Goal: Book appointment/travel/reservation

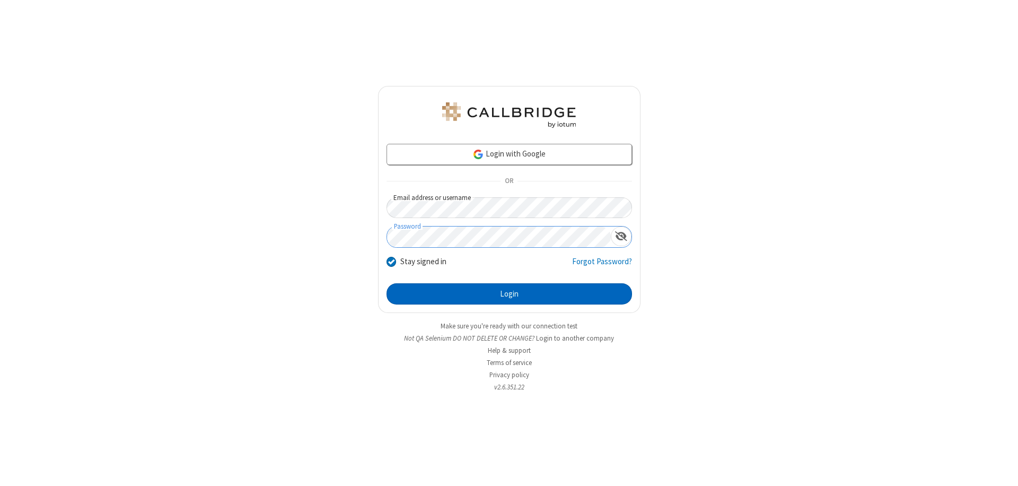
click at [509, 294] on button "Login" at bounding box center [510, 293] width 246 height 21
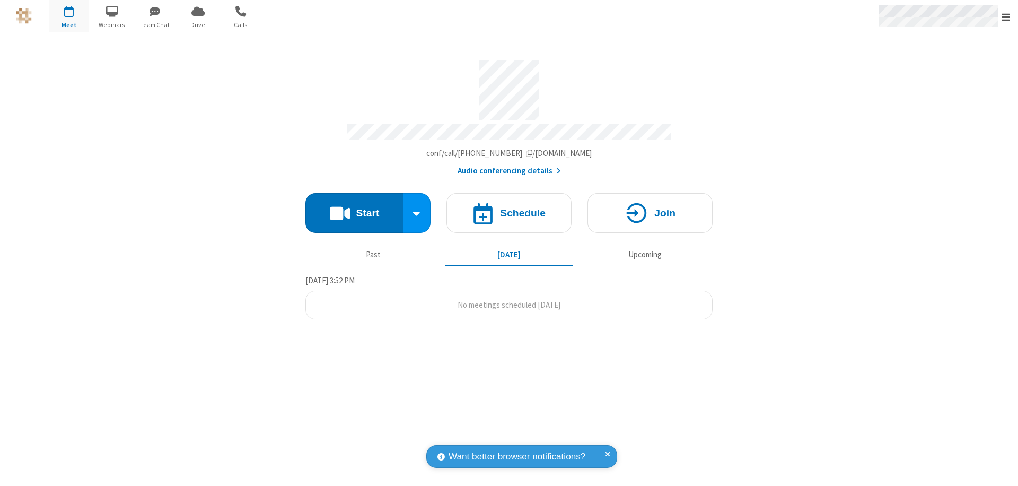
click at [1006, 16] on span "Open menu" at bounding box center [1006, 17] width 8 height 11
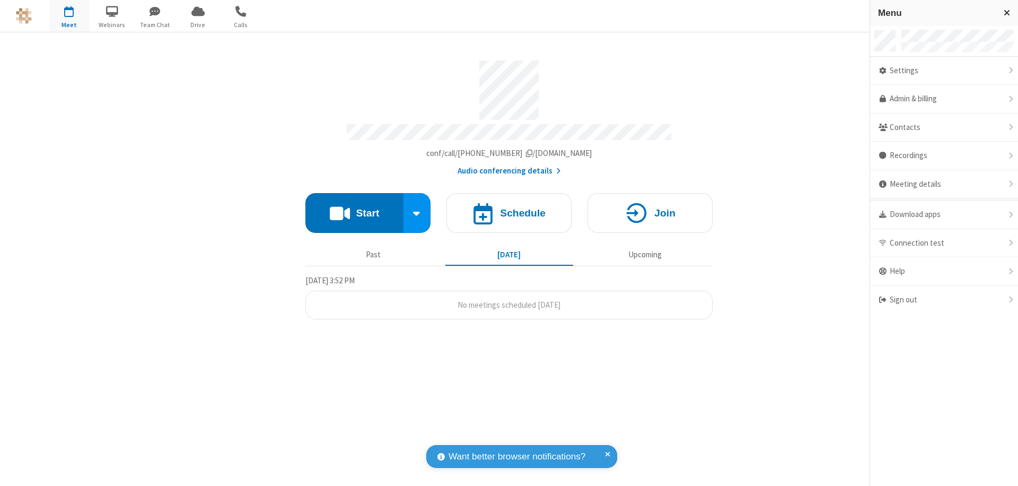
click at [69, 16] on span "button" at bounding box center [69, 11] width 40 height 18
click at [509, 208] on h4 "Schedule" at bounding box center [523, 213] width 46 height 10
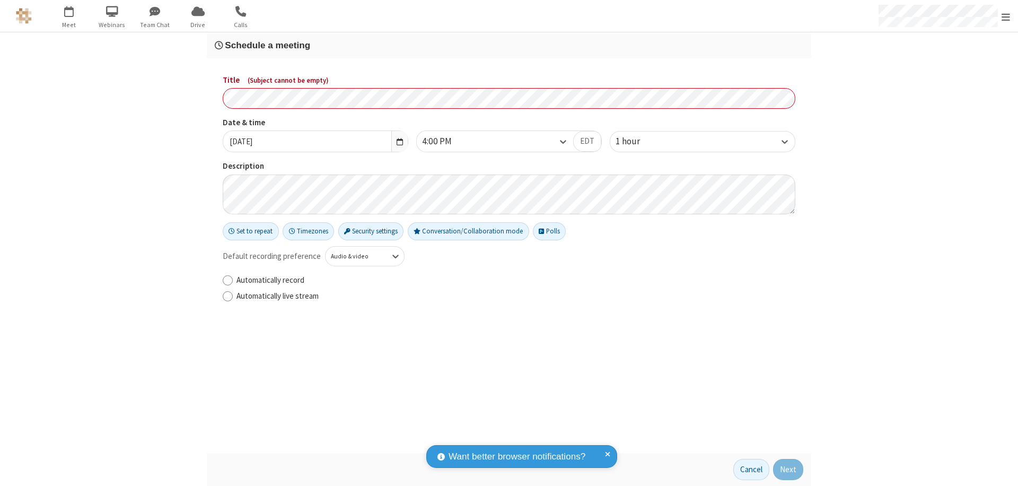
click at [509, 45] on h3 "Schedule a meeting" at bounding box center [509, 45] width 589 height 10
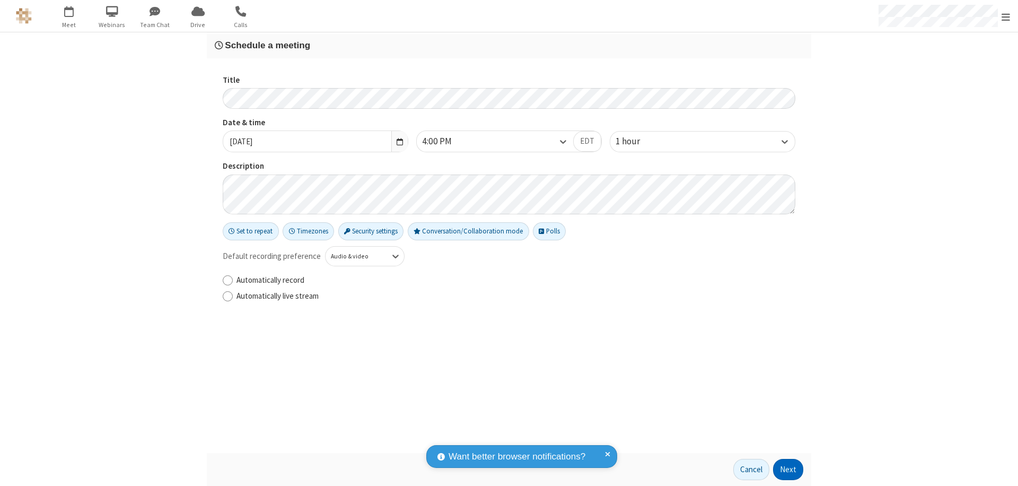
click at [789, 469] on button "Next" at bounding box center [788, 469] width 30 height 21
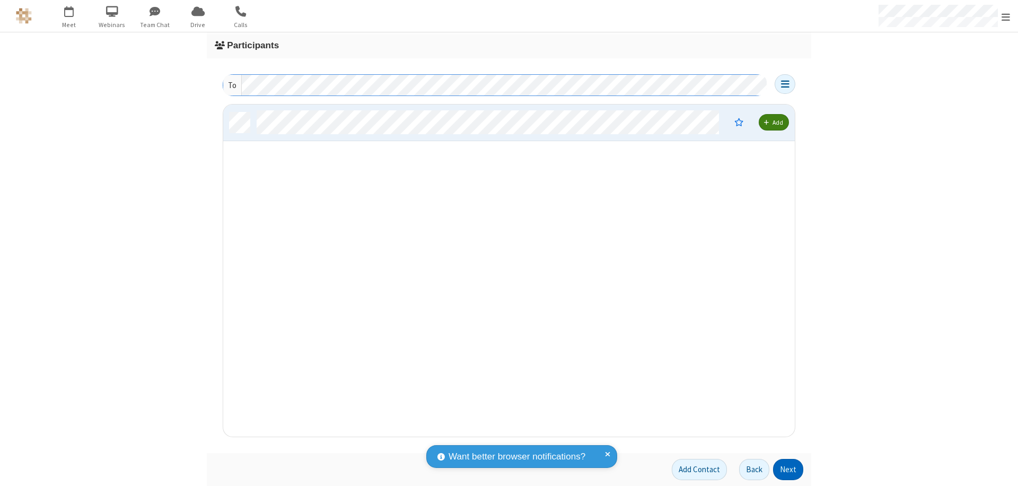
click at [789, 469] on button "Next" at bounding box center [788, 469] width 30 height 21
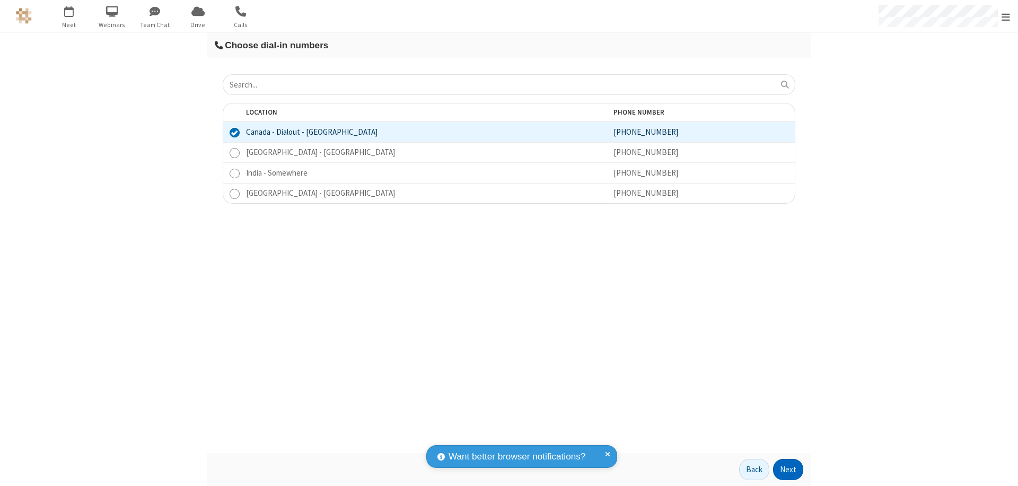
click at [789, 469] on button "Next" at bounding box center [788, 469] width 30 height 21
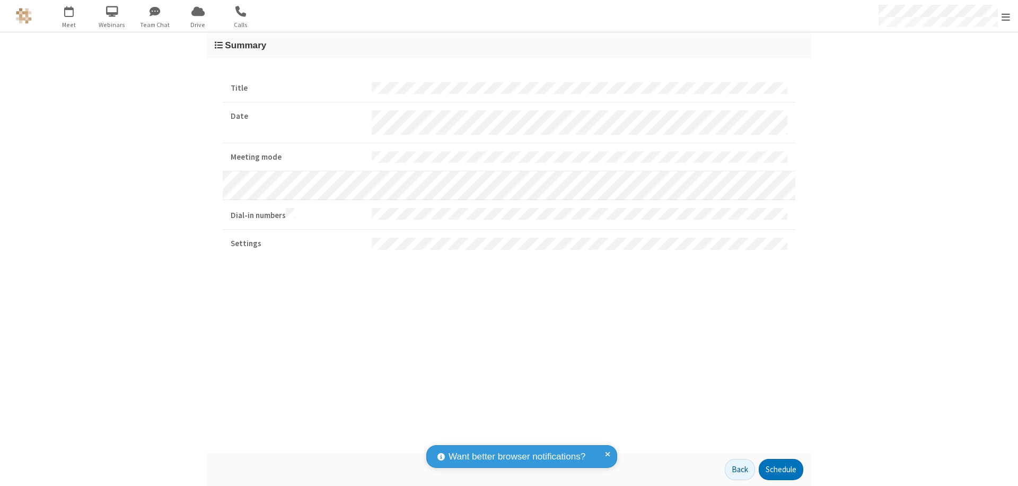
click at [781, 469] on button "Schedule" at bounding box center [781, 469] width 45 height 21
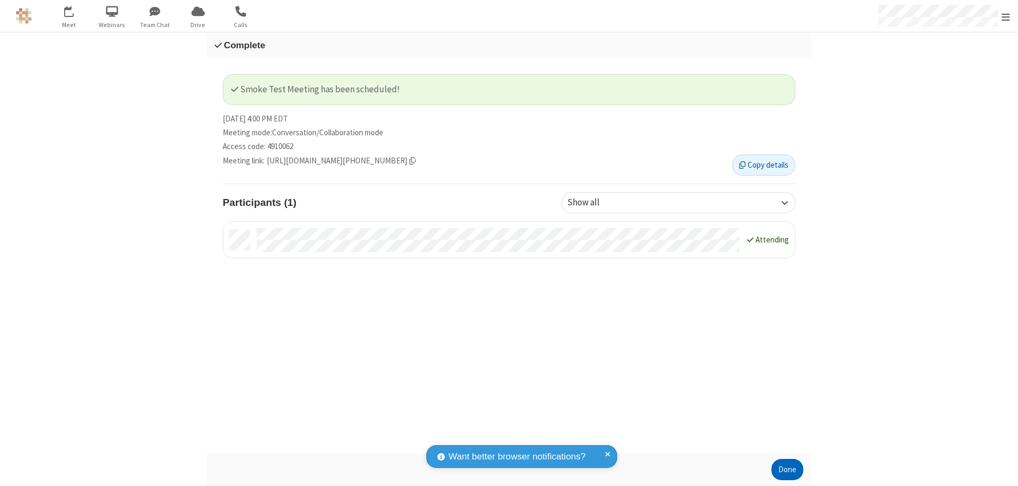
click at [788, 469] on button "Done" at bounding box center [788, 469] width 32 height 21
